Goal: Transaction & Acquisition: Download file/media

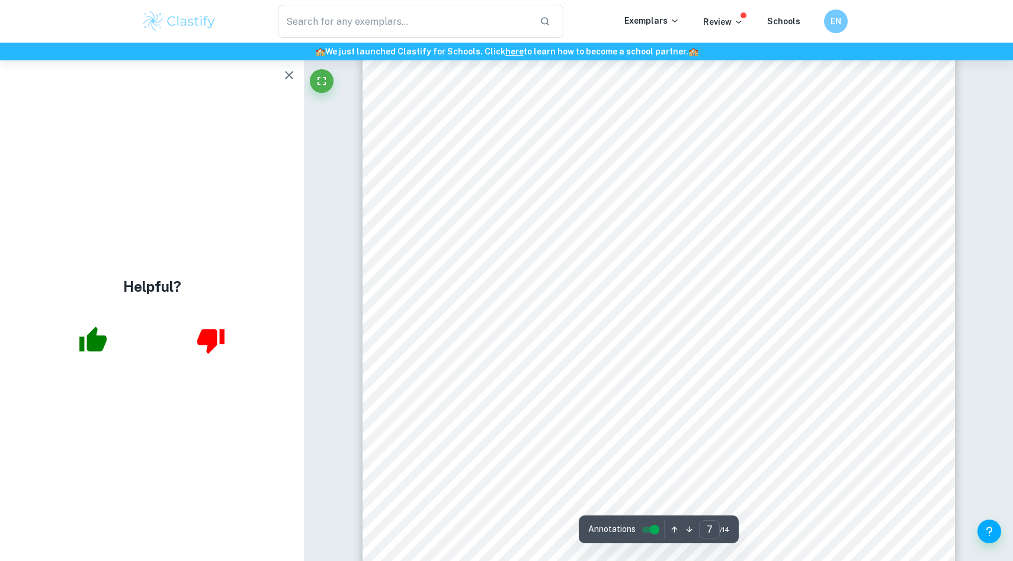
scroll to position [5348, 0]
click at [294, 75] on icon "button" at bounding box center [289, 75] width 14 height 14
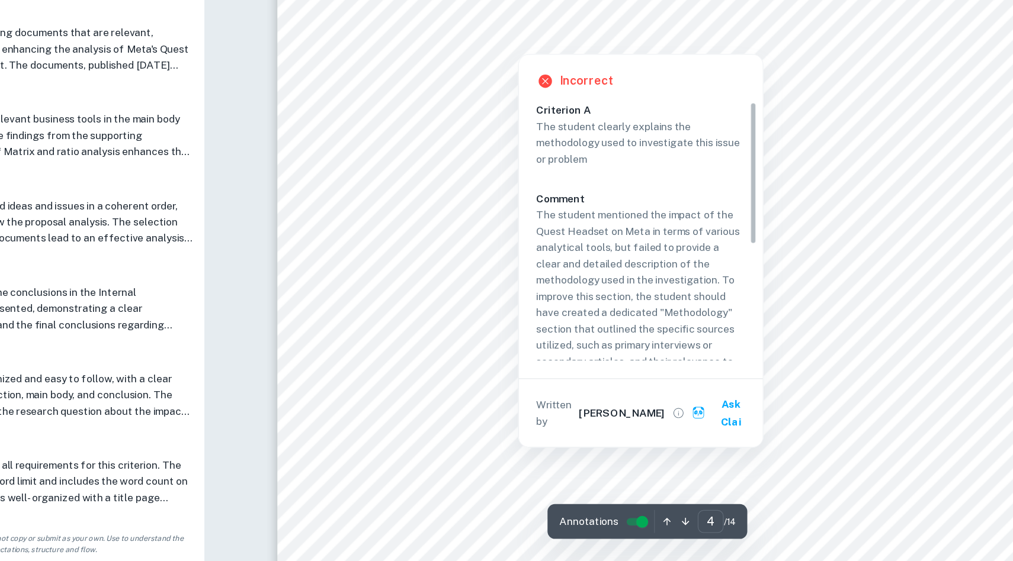
scroll to position [2963, 0]
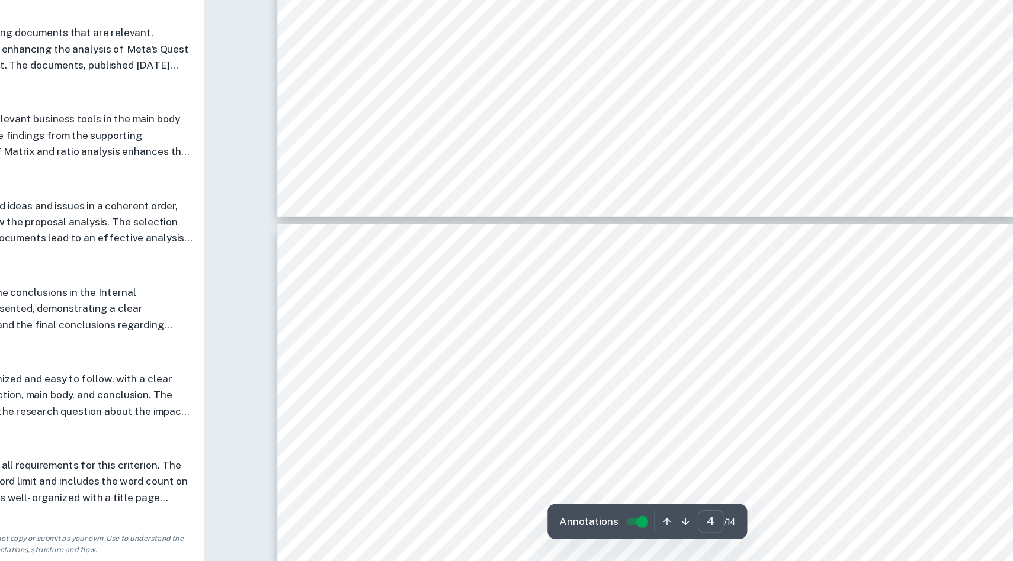
type input "5"
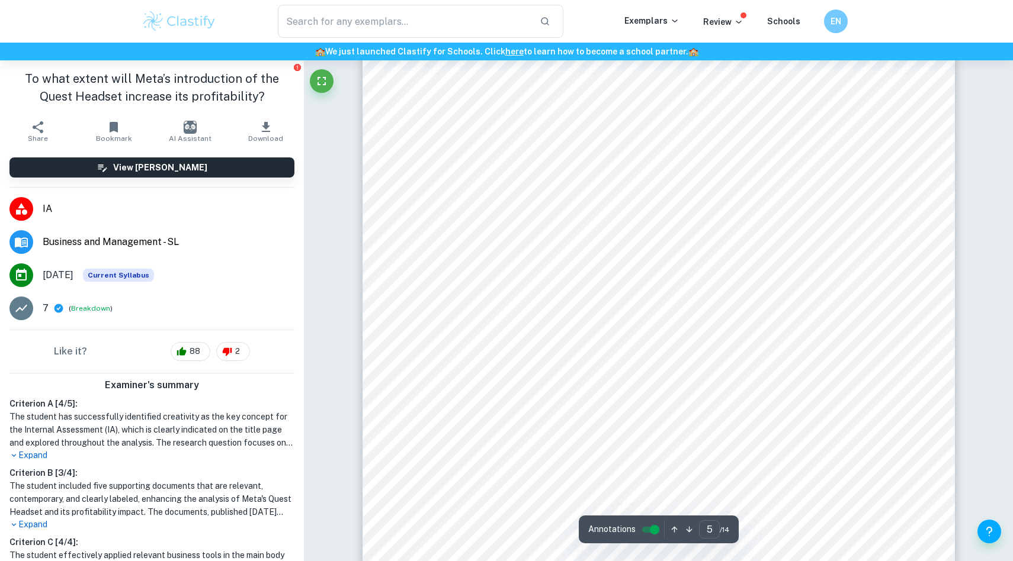
scroll to position [3580, 0]
click at [265, 128] on icon "button" at bounding box center [266, 127] width 8 height 10
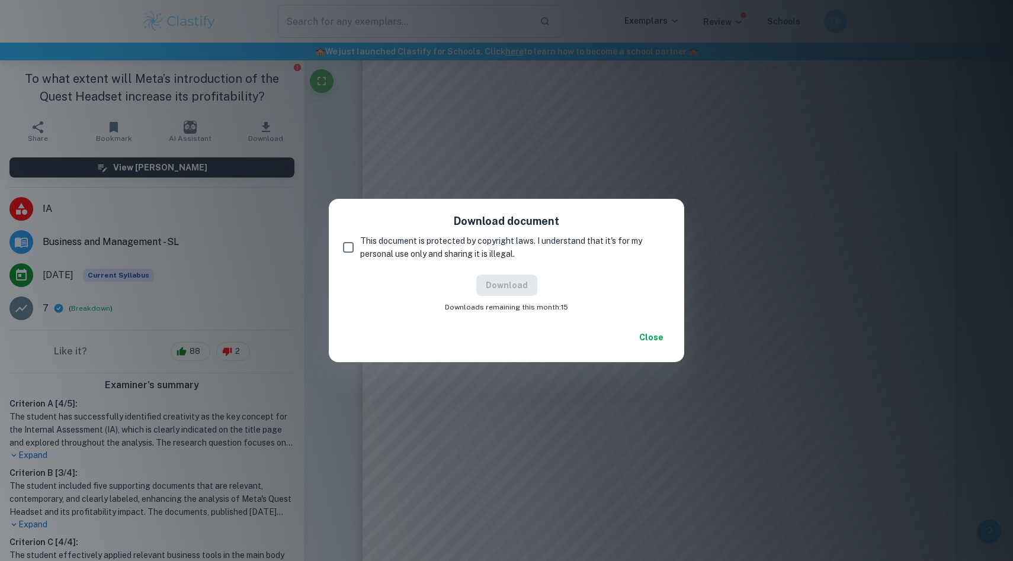
click at [348, 249] on input "This document is protected by copyright laws. I understand that it's for my per…" at bounding box center [348, 248] width 24 height 24
checkbox input "true"
click at [505, 284] on button "Download" at bounding box center [506, 285] width 61 height 21
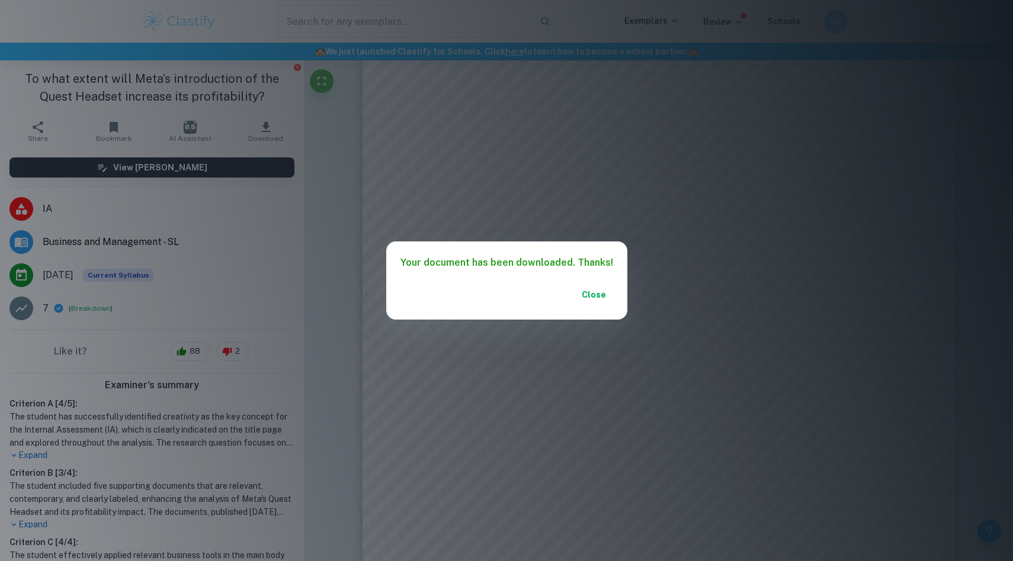
click at [589, 290] on button "Close" at bounding box center [594, 294] width 38 height 21
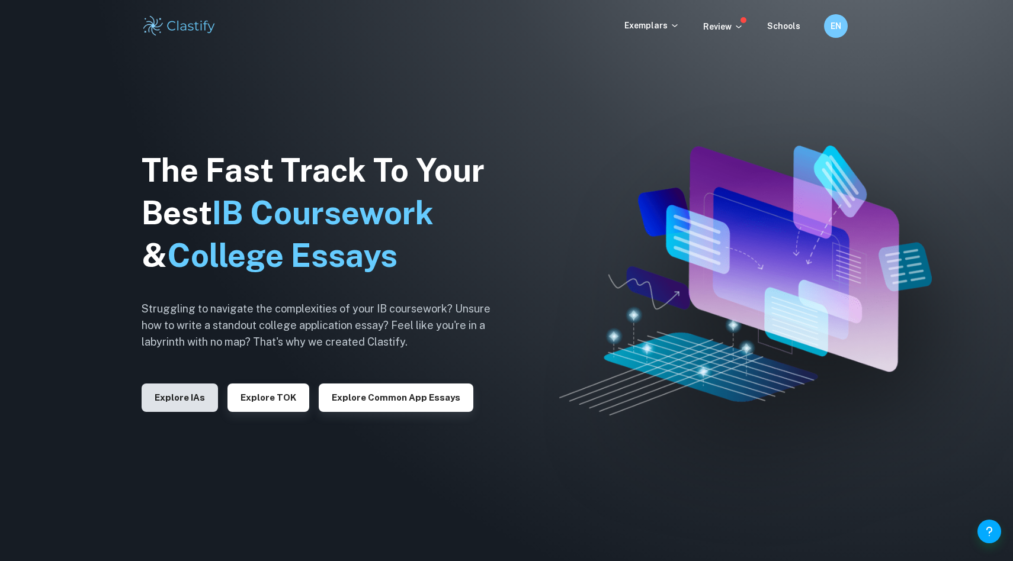
click at [176, 403] on button "Explore IAs" at bounding box center [180, 398] width 76 height 28
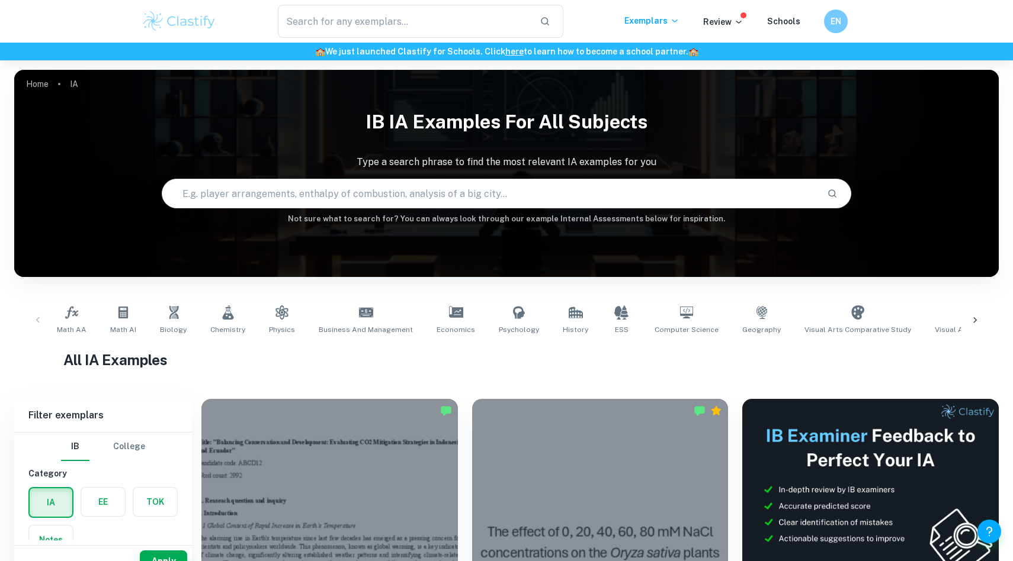
click at [262, 187] on input "text" at bounding box center [489, 193] width 654 height 33
type input "Apple Vision Pro"
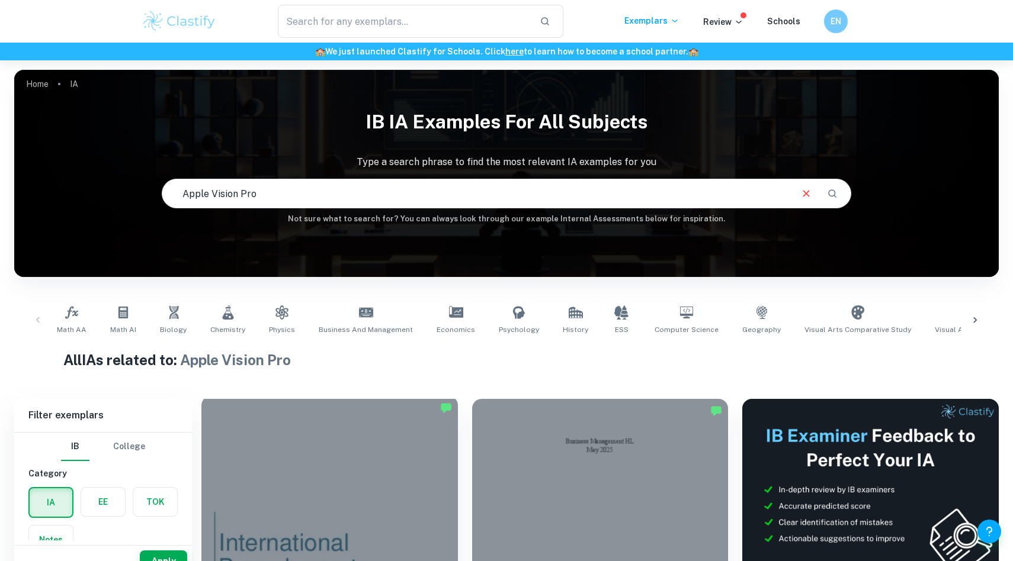
click at [335, 472] on div at bounding box center [329, 492] width 256 height 192
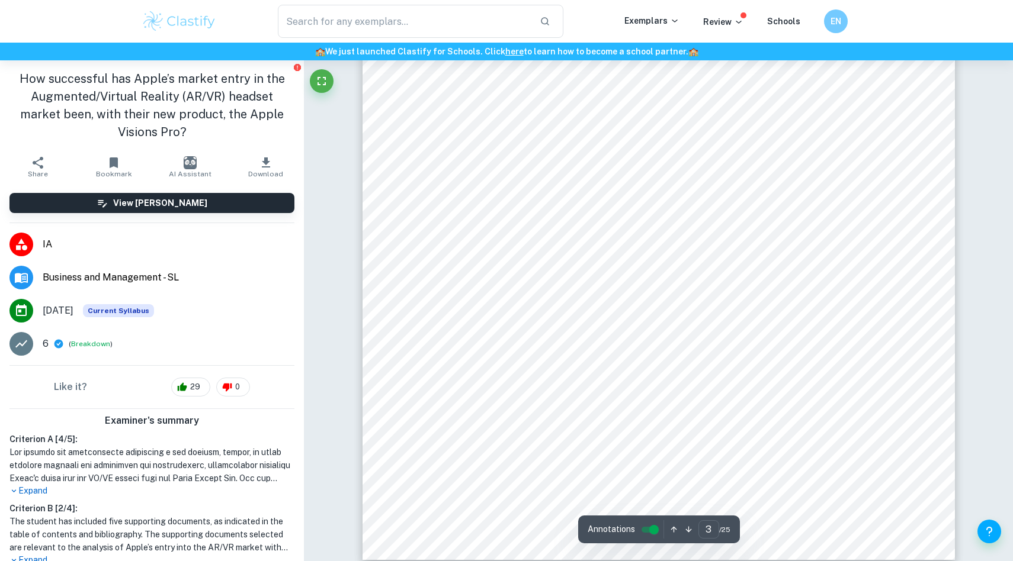
scroll to position [2135, 0]
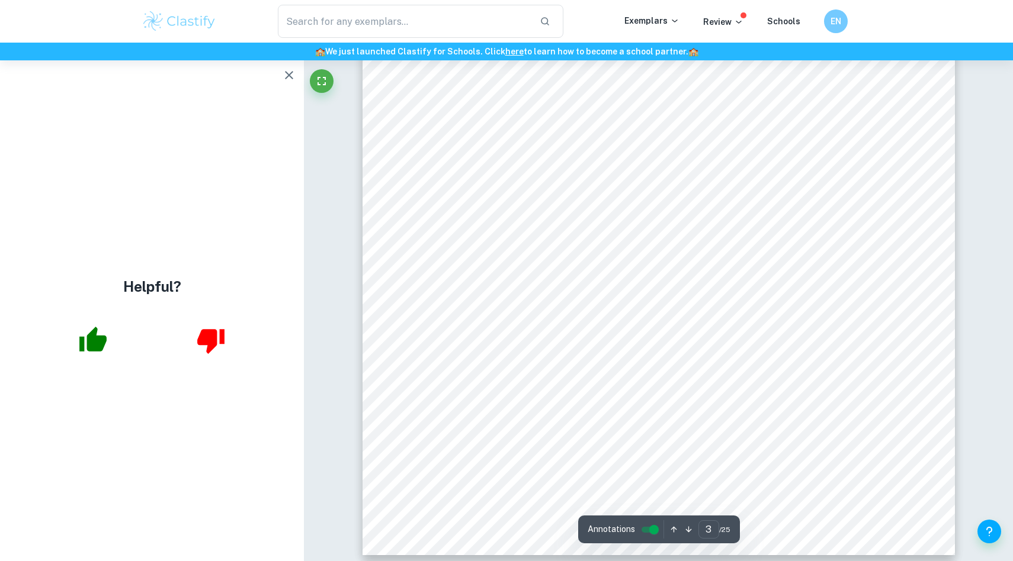
click at [285, 76] on icon "button" at bounding box center [289, 75] width 14 height 14
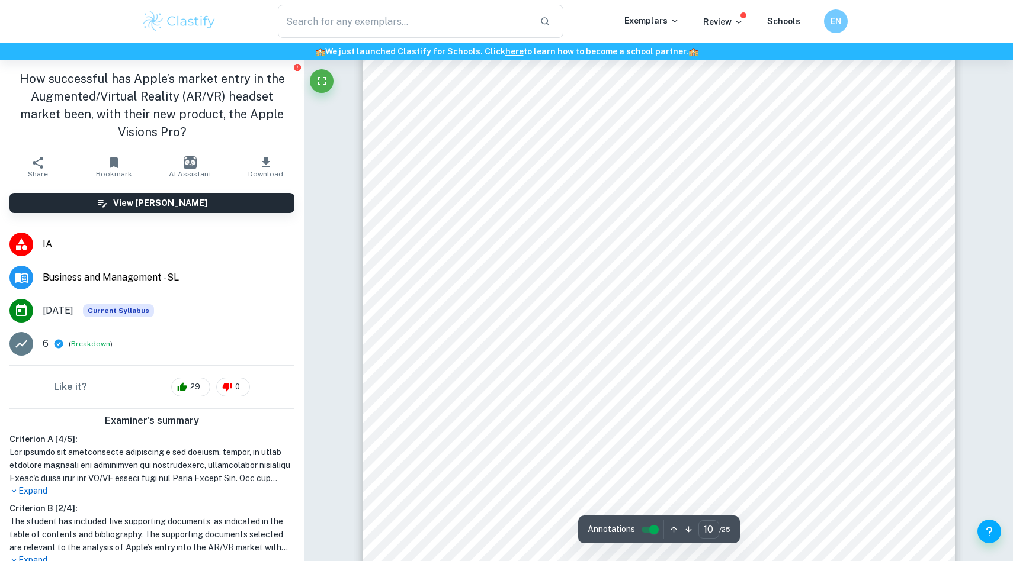
scroll to position [7881, 0]
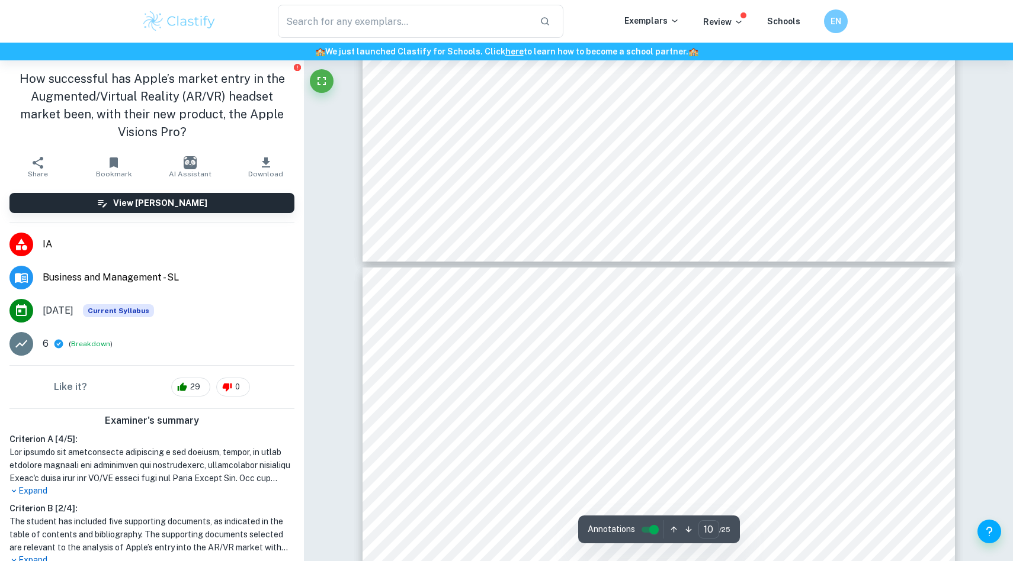
type input "11"
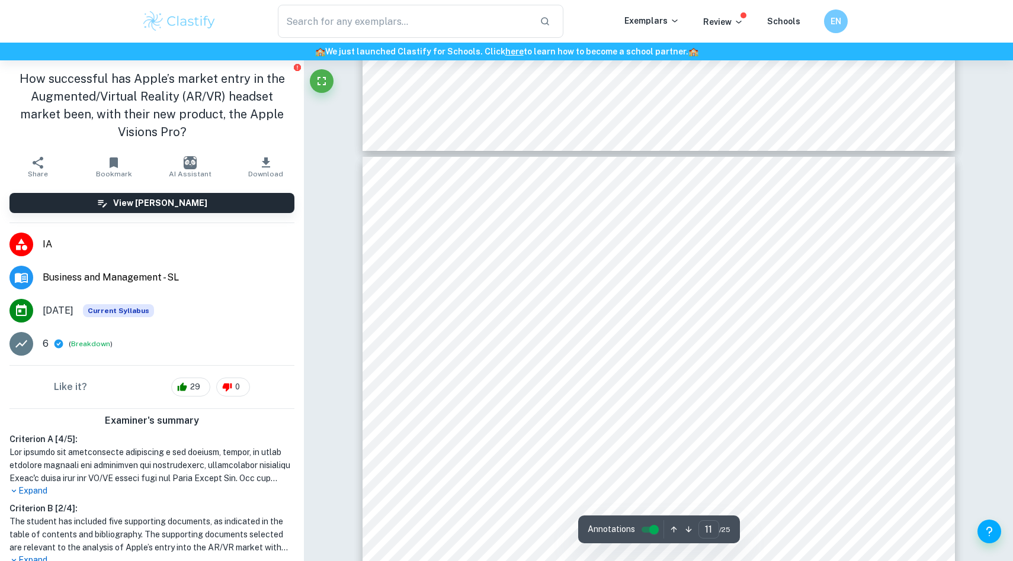
scroll to position [8445, 0]
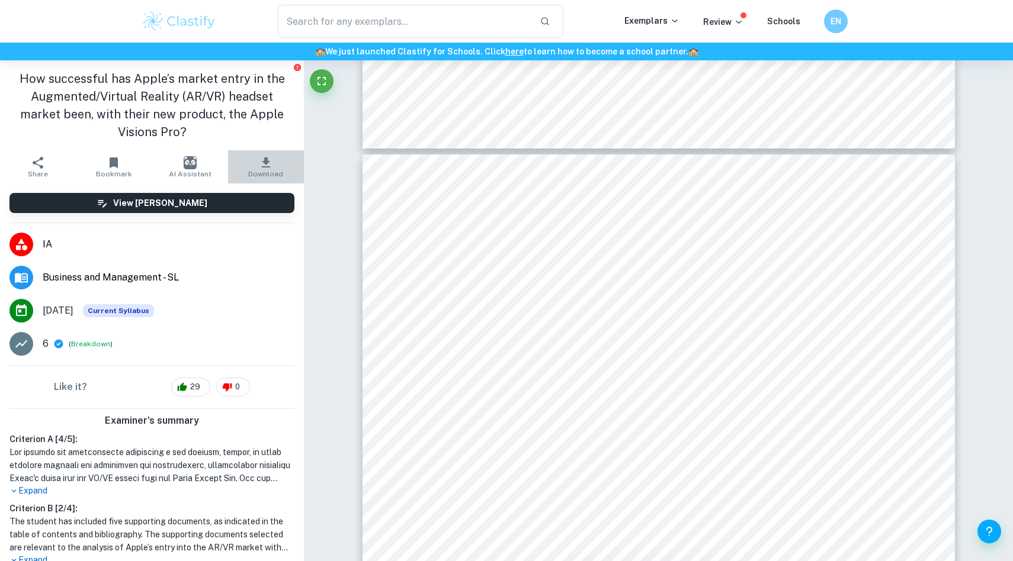
click at [266, 162] on icon "button" at bounding box center [266, 163] width 8 height 10
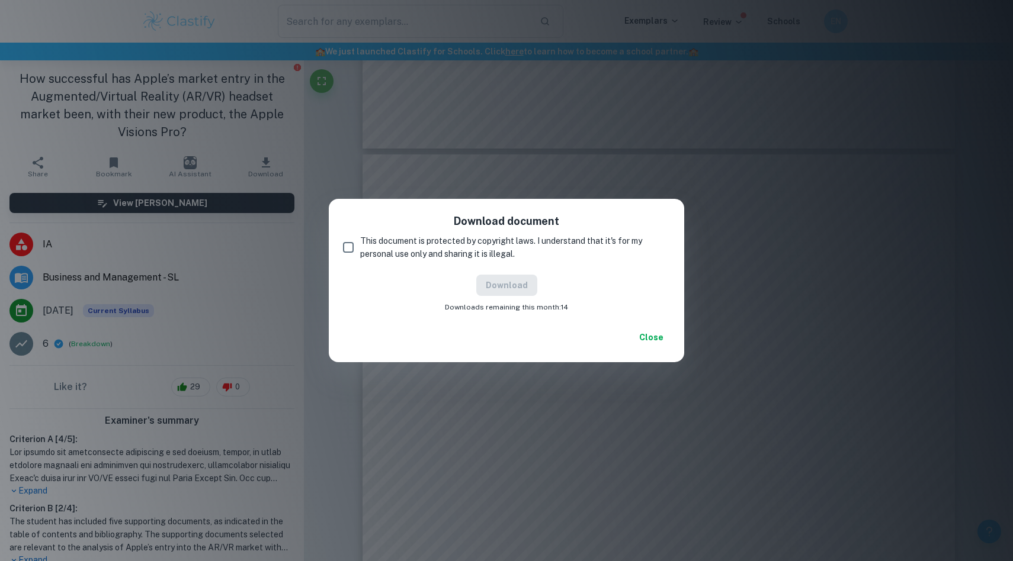
click at [351, 248] on input "This document is protected by copyright laws. I understand that it's for my per…" at bounding box center [348, 248] width 24 height 24
checkbox input "true"
click at [526, 286] on button "Download" at bounding box center [506, 285] width 61 height 21
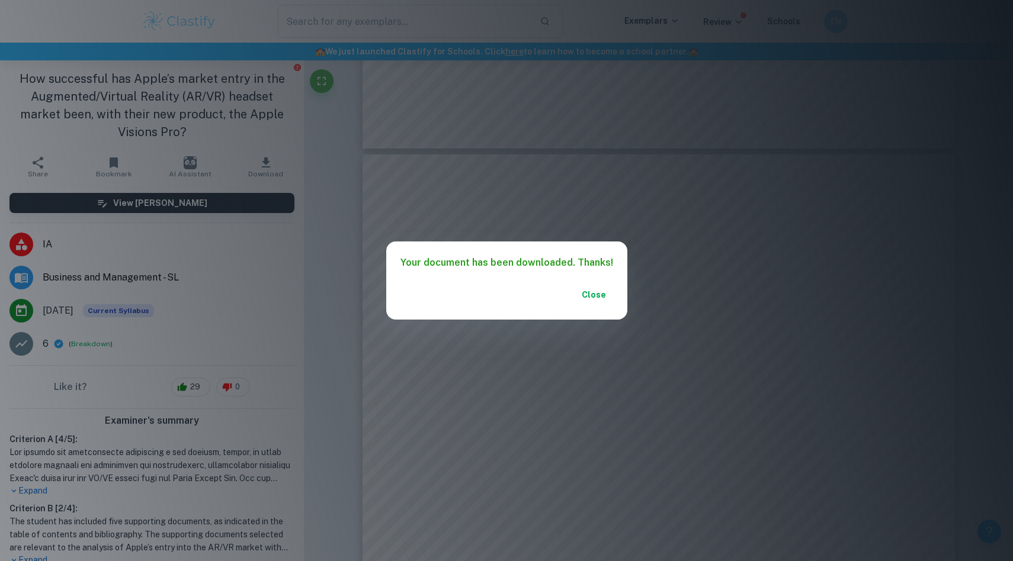
click at [589, 295] on button "Close" at bounding box center [594, 294] width 38 height 21
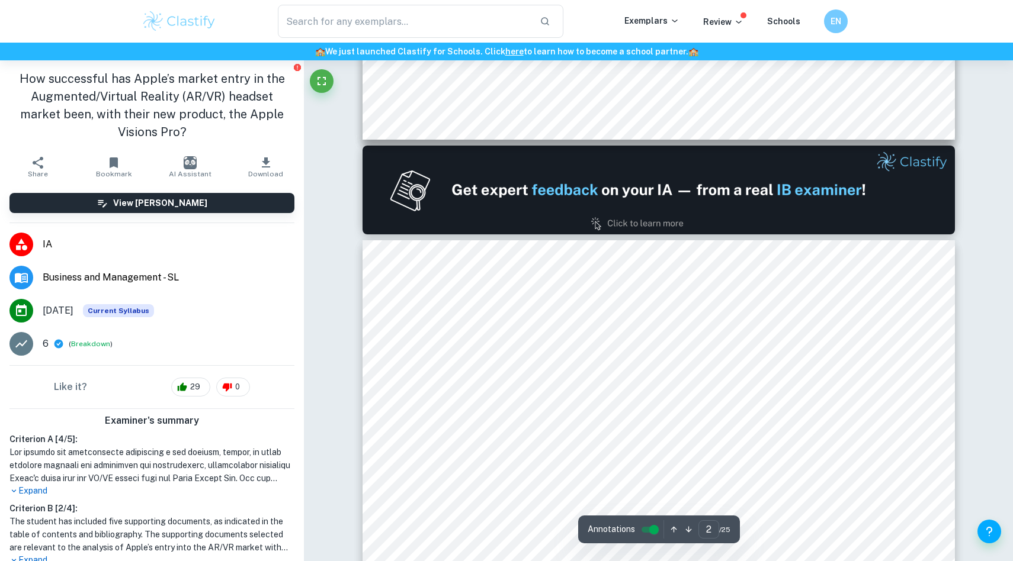
type input "1"
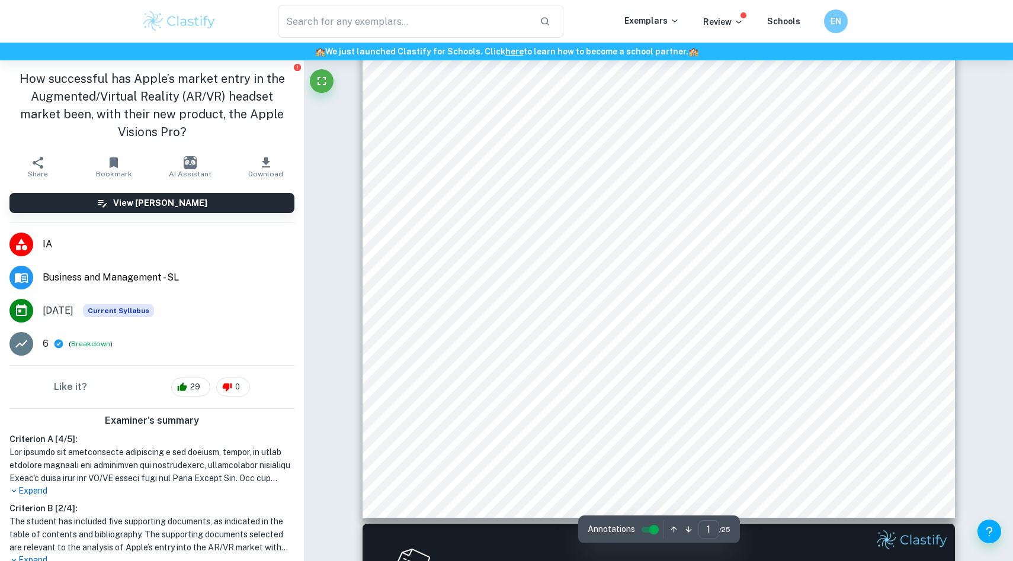
scroll to position [396, 0]
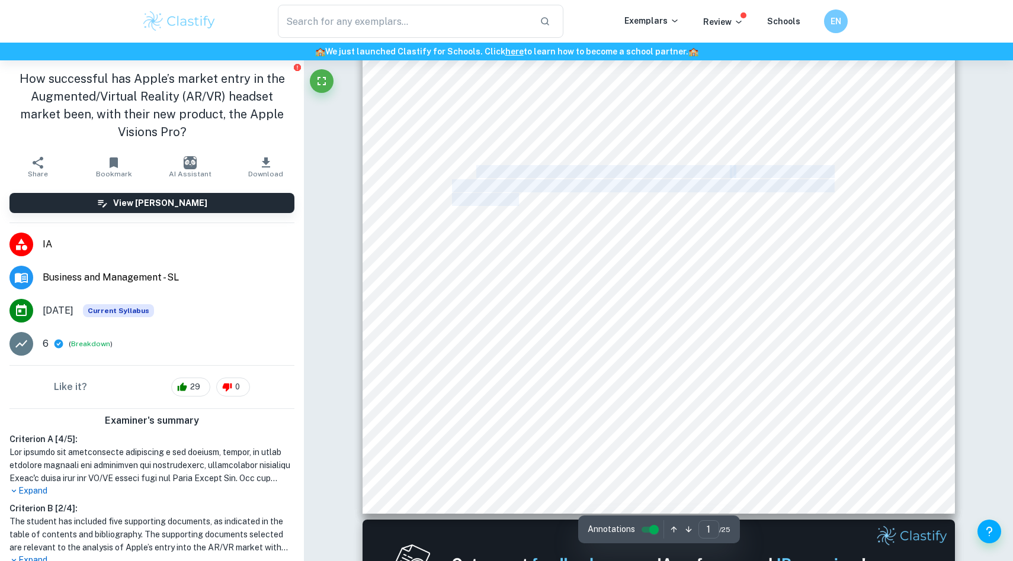
drag, startPoint x: 475, startPoint y: 168, endPoint x: 517, endPoint y: 194, distance: 49.3
click at [517, 194] on div "International Baccalaureate 3 Internal Assessment Business Management RQ: How s…" at bounding box center [658, 96] width 592 height 838
copy div "How successful has Apple9s market entry in the Augmented/Virtual Reality (AR/VR…"
